Goal: Find specific fact: Find specific fact

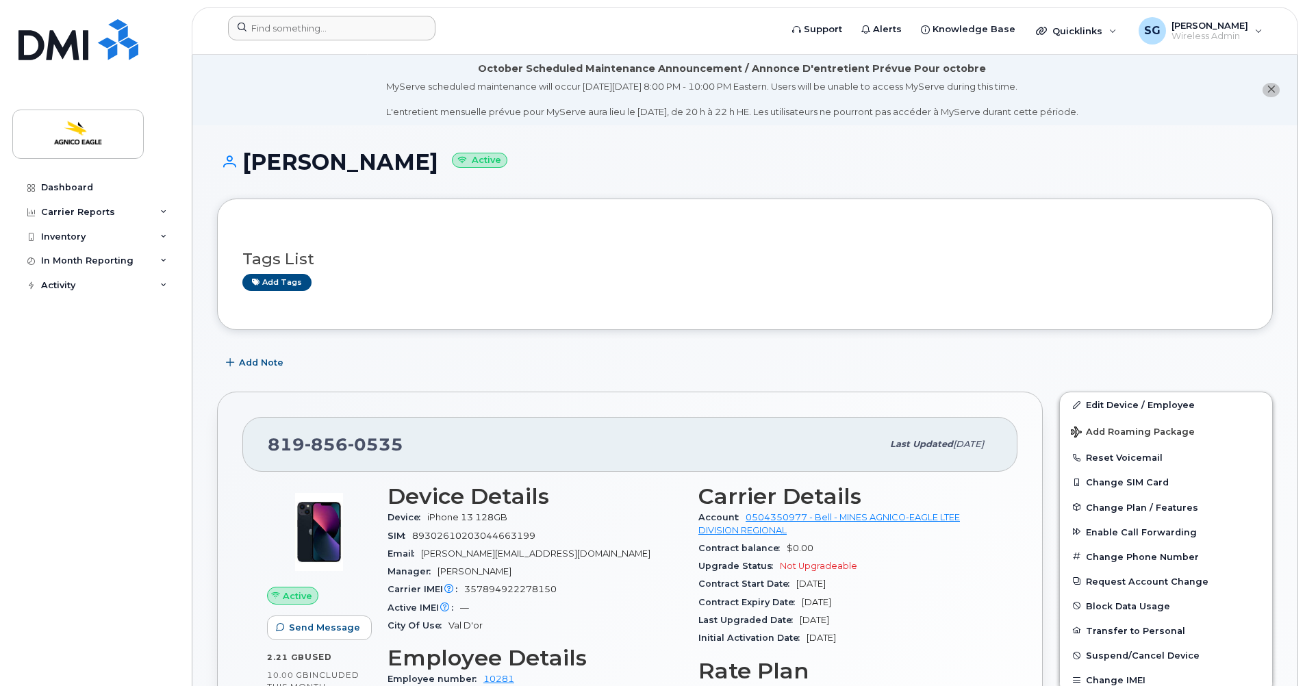
scroll to position [863, 0]
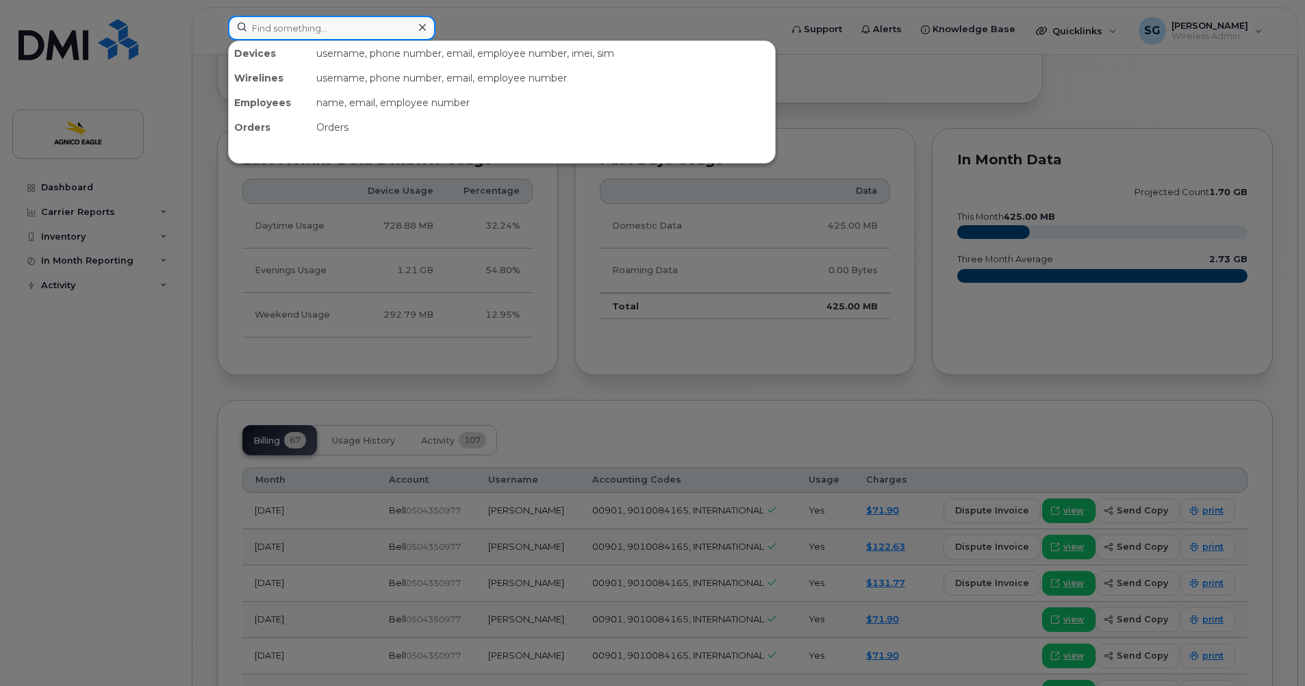
click at [357, 29] on input at bounding box center [331, 28] width 207 height 25
paste input "819-651-2070"
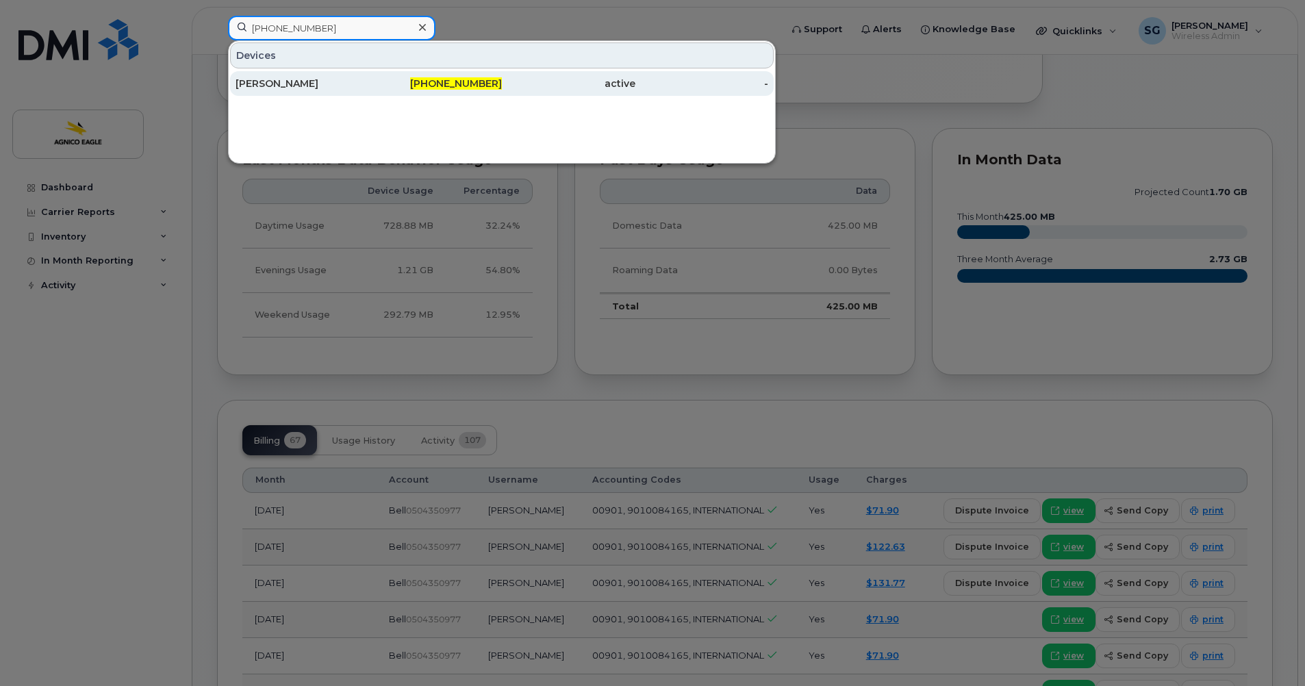
type input "819-651-2070"
click at [449, 89] on span "819-651-2070" at bounding box center [456, 83] width 92 height 12
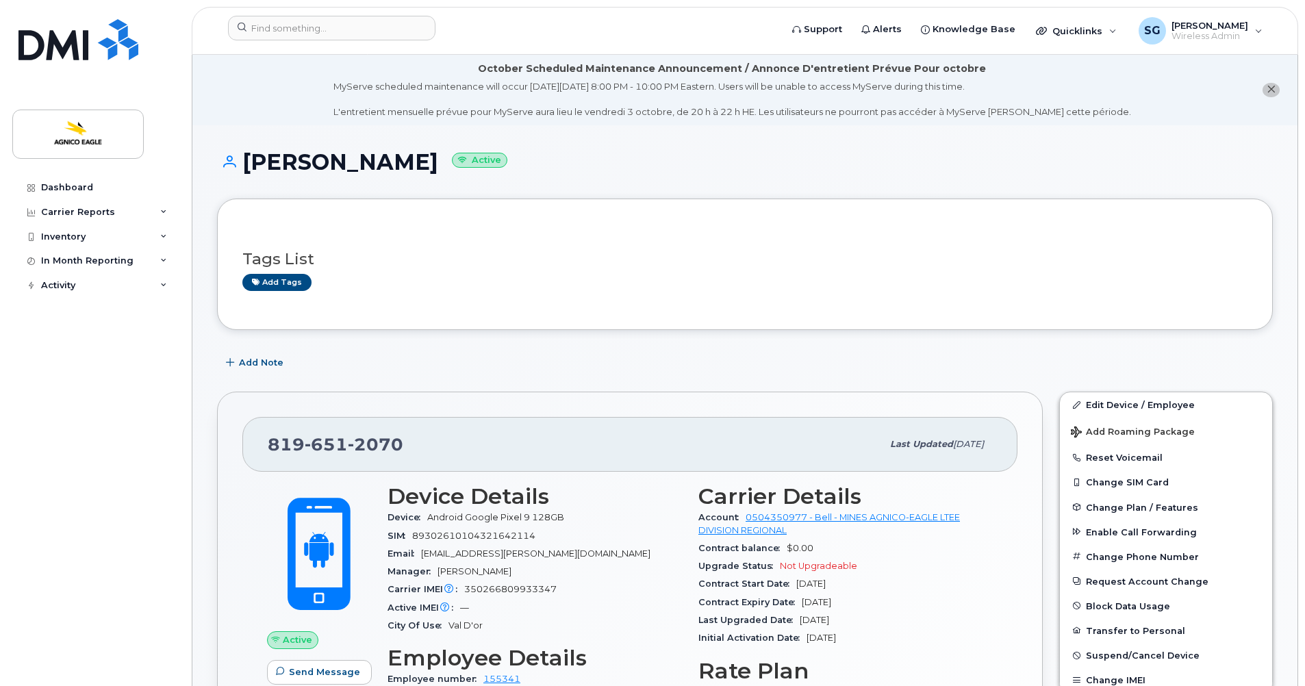
drag, startPoint x: 452, startPoint y: 162, endPoint x: 248, endPoint y: 158, distance: 204.0
click at [248, 158] on h1 "[PERSON_NAME] Active" at bounding box center [745, 162] width 1056 height 24
copy h1 "[PERSON_NAME]"
